Goal: Find specific page/section: Find specific page/section

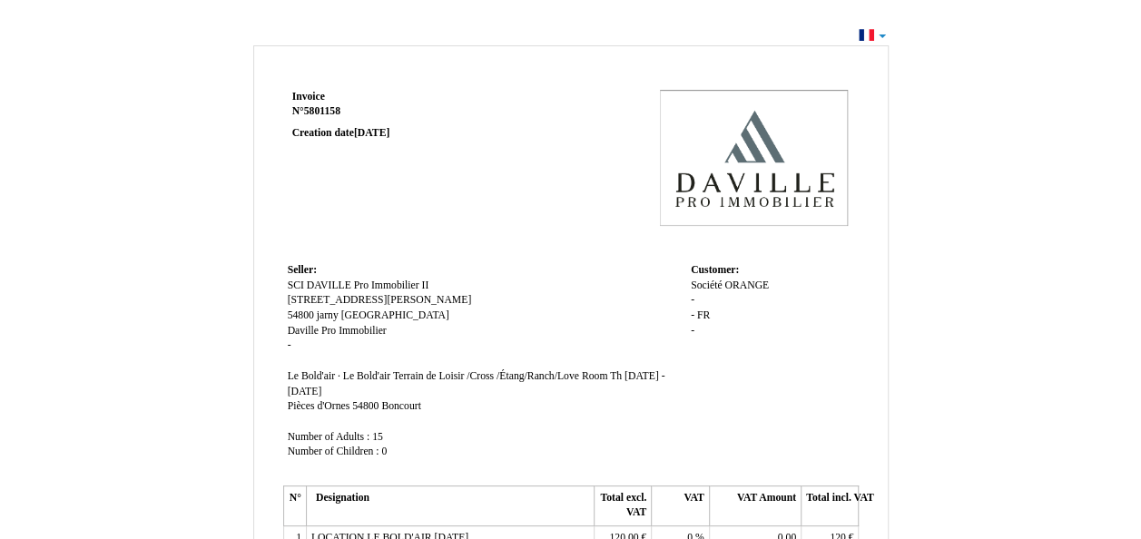
click at [1102, 45] on div "Invoice Invoice N° 5801158 5801158 Creation date [DATE] Seller: Seller: SCI DAV…" at bounding box center [570, 545] width 1141 height 1045
click at [864, 31] on div "Invoice Invoice N° 5801158 5801158 Creation date [DATE] Seller: Seller: SCI DAV…" at bounding box center [570, 545] width 1141 height 1045
click at [879, 38] on div "Invoice Invoice N° 5801158 5801158 Creation date [DATE] Seller: Seller: SCI DAV…" at bounding box center [570, 545] width 1141 height 1045
click at [548, 194] on td at bounding box center [687, 171] width 346 height 173
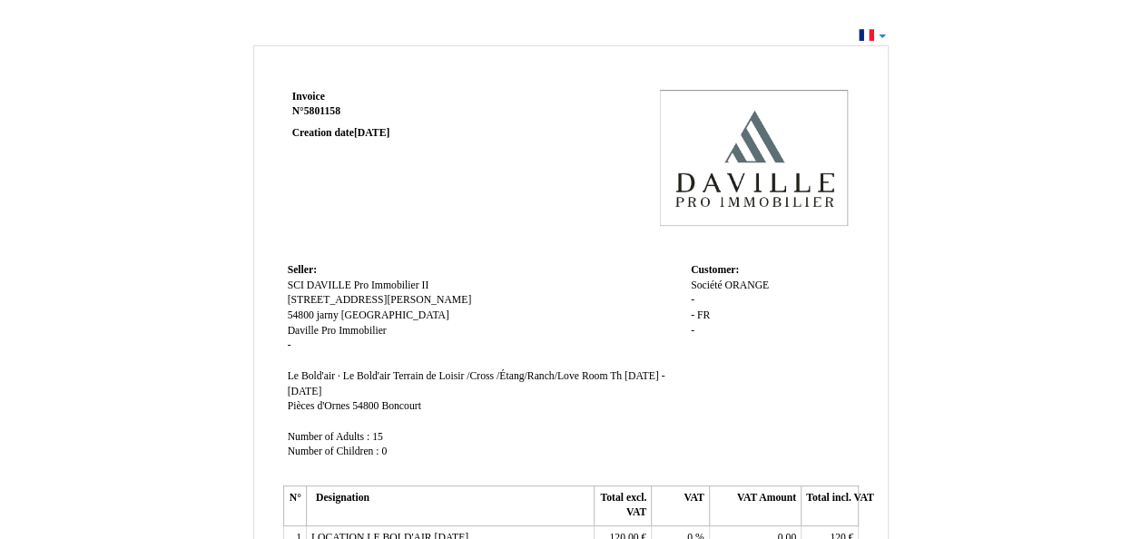
click at [635, 84] on div "Invoice Invoice N° 5801158 5801158 Creation date [DATE] Seller: Seller: SCI DAV…" at bounding box center [570, 537] width 635 height 985
click at [597, 99] on td at bounding box center [687, 171] width 346 height 173
